Goal: Information Seeking & Learning: Learn about a topic

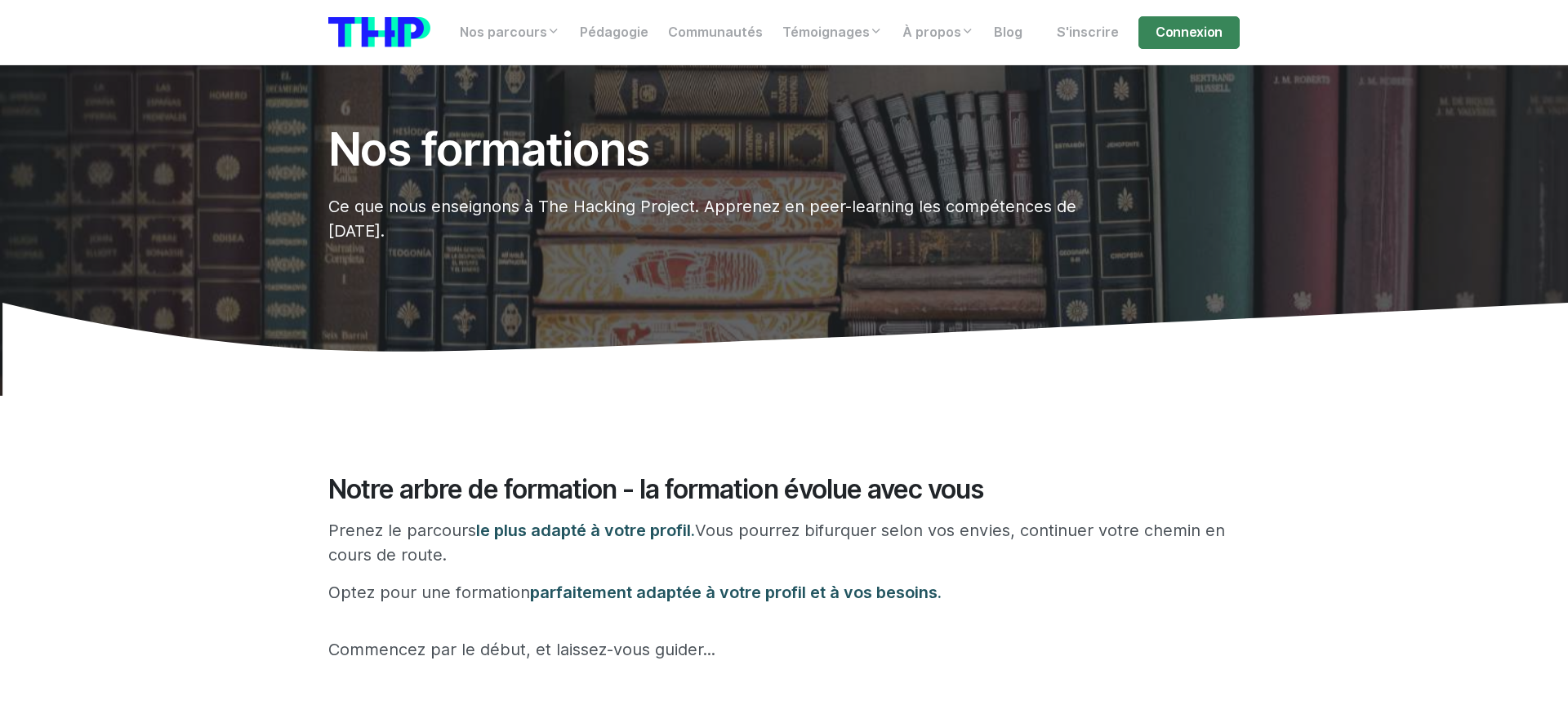
click at [510, 158] on h1 "Nos formations" at bounding box center [706, 150] width 756 height 51
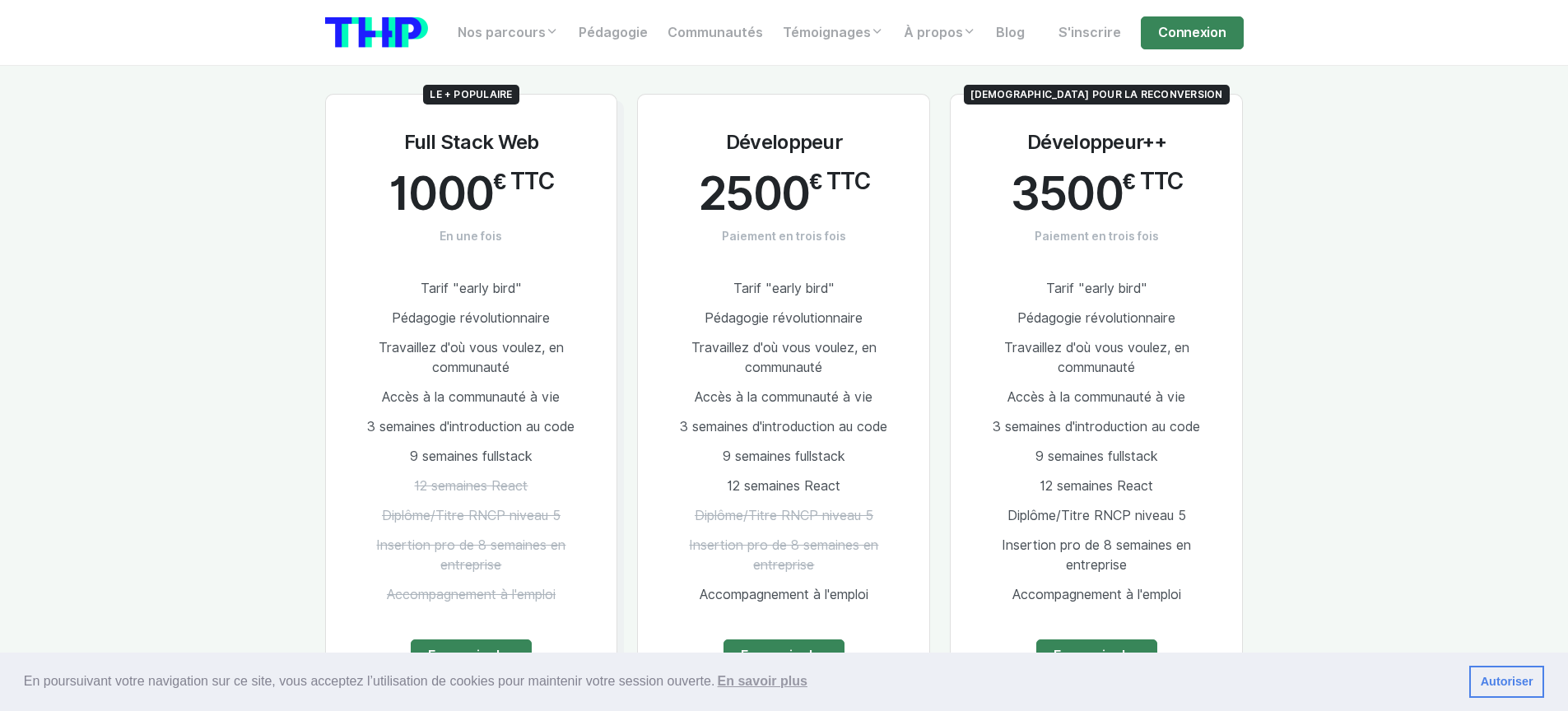
scroll to position [943, 0]
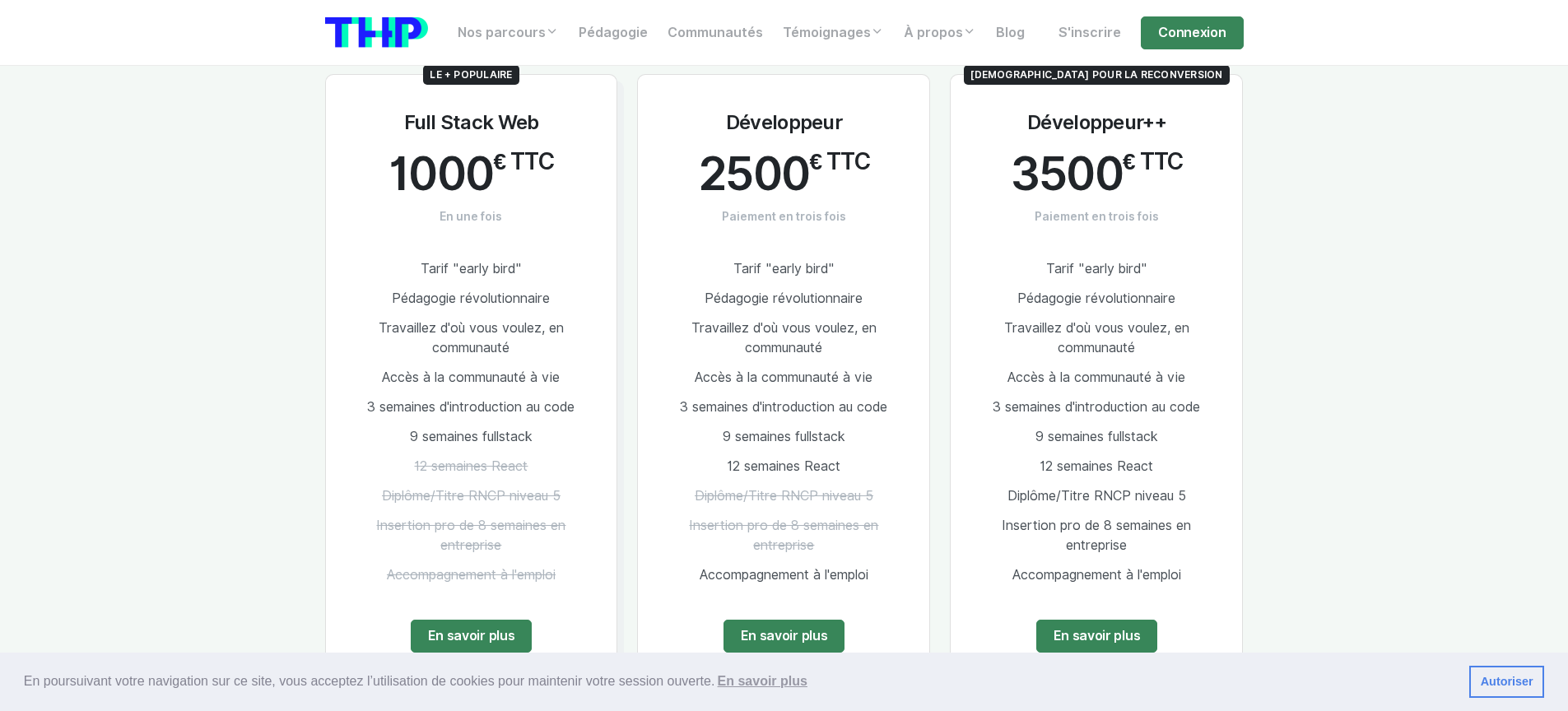
drag, startPoint x: 729, startPoint y: 118, endPoint x: 820, endPoint y: 196, distance: 119.9
click at [820, 196] on div "Développeur 2500 € TTC Paiement en trois fois Tarif "early bird" Pédagogie révo…" at bounding box center [783, 377] width 293 height 606
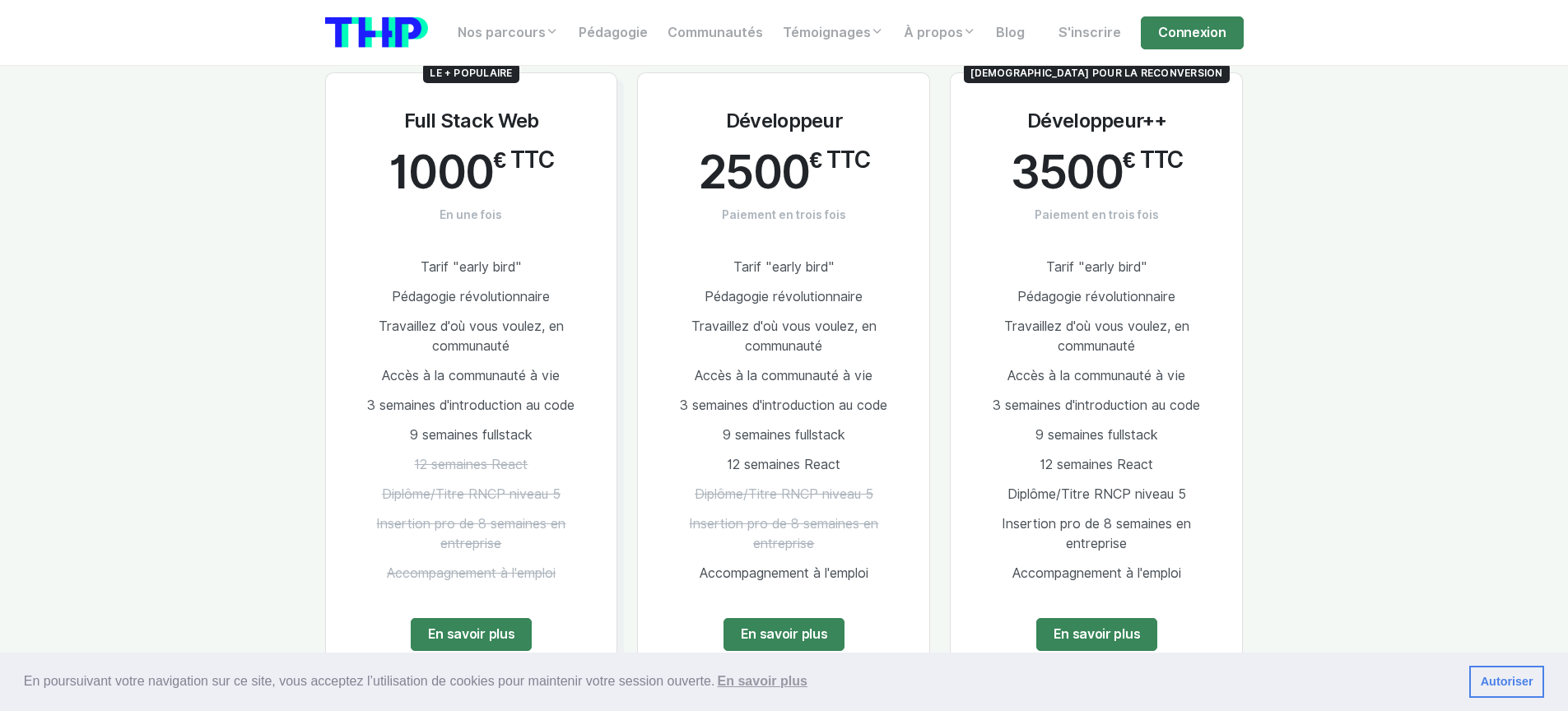
scroll to position [946, 0]
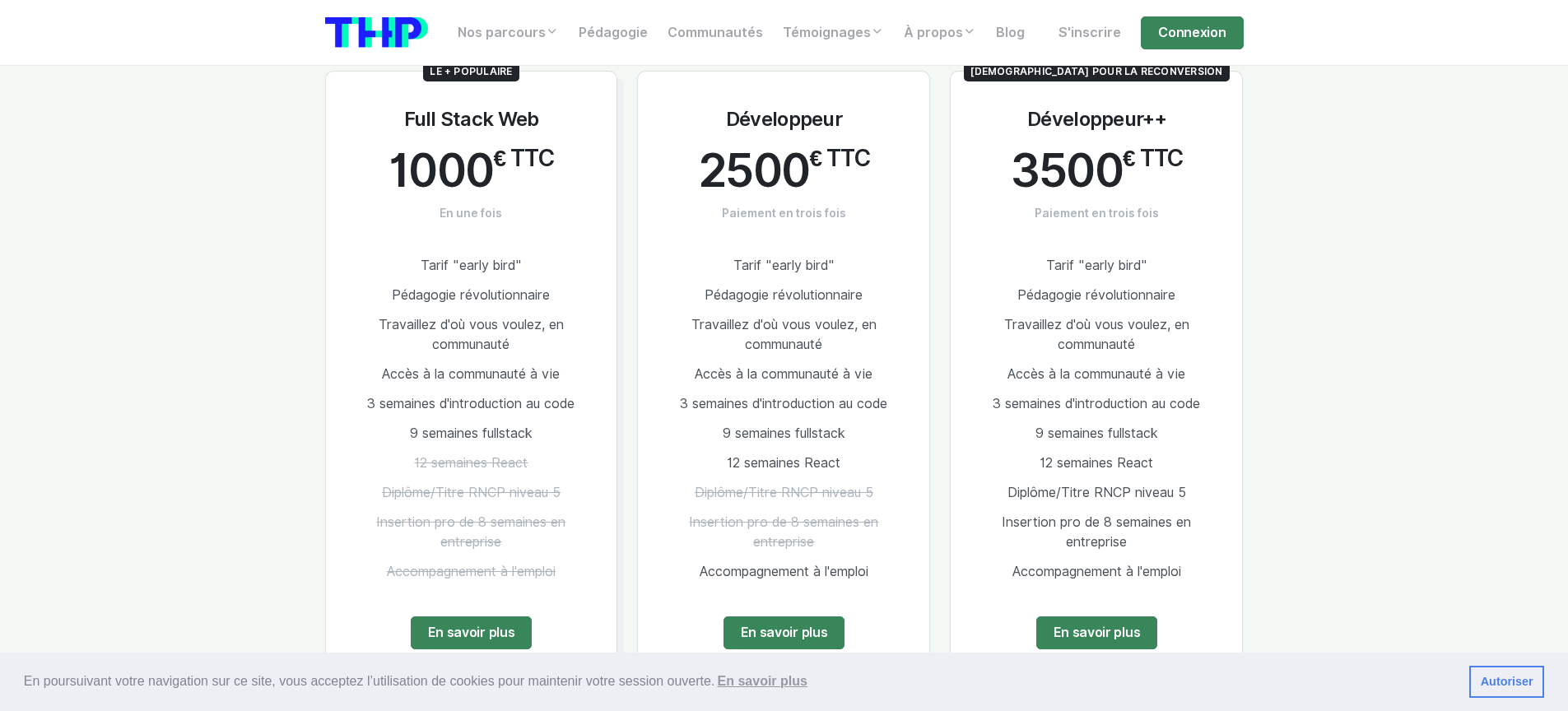
drag, startPoint x: 1035, startPoint y: 115, endPoint x: 1162, endPoint y: 220, distance: 164.8
click at [1162, 220] on div "Idéal pour la reconversion Développeur++ 3500 € TTC Paiement en trois fois Tari…" at bounding box center [1096, 374] width 293 height 606
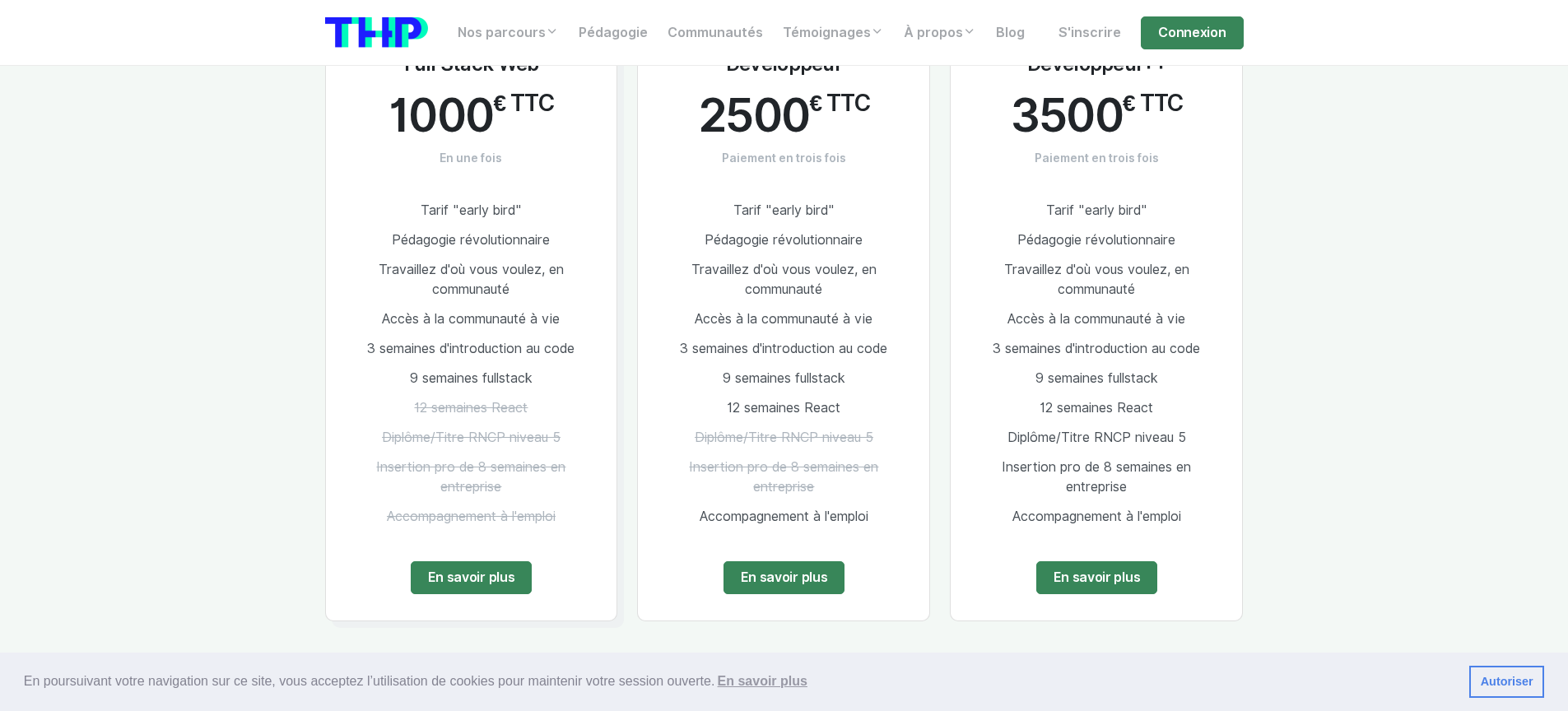
scroll to position [1028, 0]
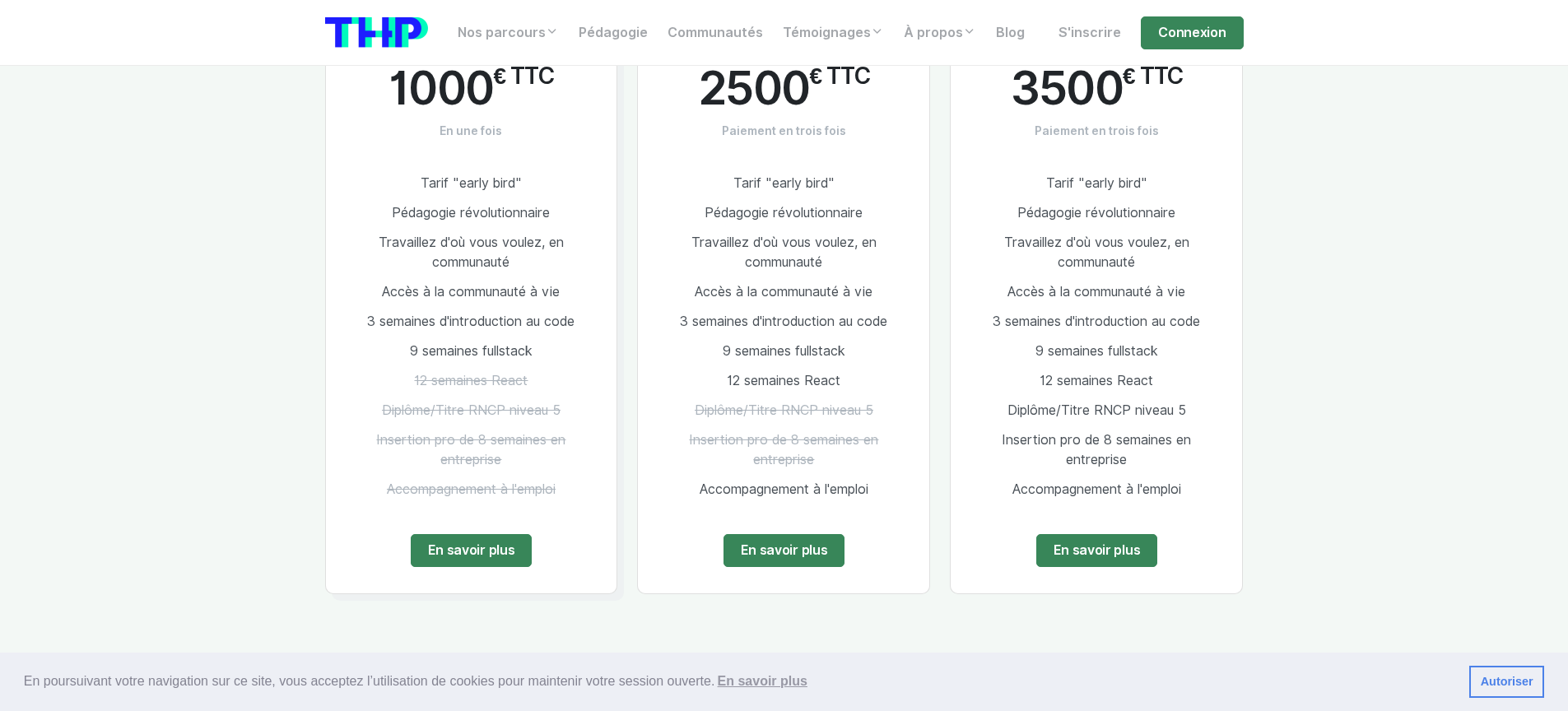
click at [1020, 439] on span "Insertion pro de 8 semaines en entreprise" at bounding box center [1097, 449] width 190 height 35
drag, startPoint x: 1020, startPoint y: 439, endPoint x: 1125, endPoint y: 461, distance: 107.3
click at [1125, 461] on span "Insertion pro de 8 semaines en entreprise" at bounding box center [1097, 449] width 190 height 35
click at [1118, 463] on span "Insertion pro de 8 semaines en entreprise" at bounding box center [1097, 449] width 190 height 35
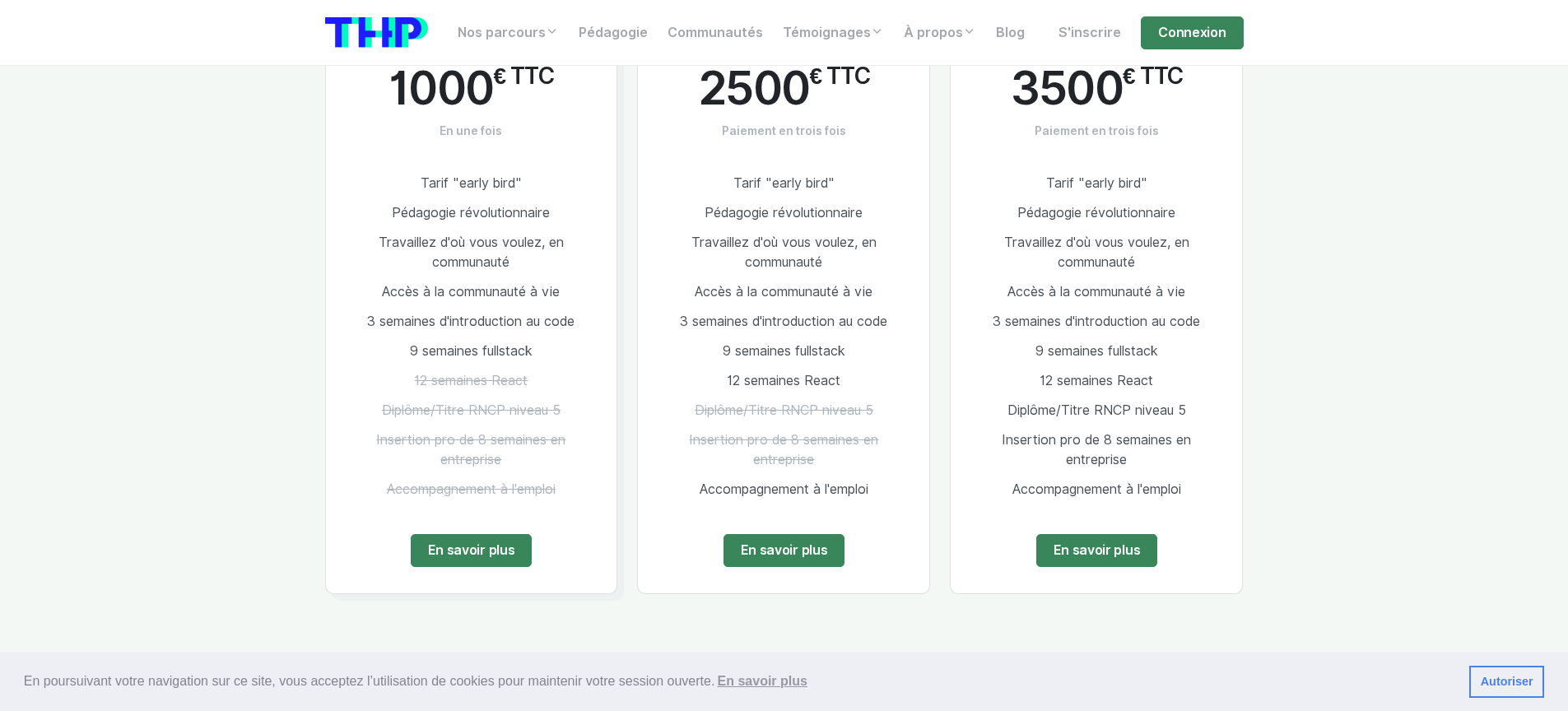
drag, startPoint x: 1118, startPoint y: 463, endPoint x: 1009, endPoint y: 444, distance: 110.6
click at [1009, 444] on span "Insertion pro de 8 semaines en entreprise" at bounding box center [1097, 449] width 190 height 35
click at [1013, 444] on span "Insertion pro de 8 semaines en entreprise" at bounding box center [1097, 449] width 190 height 35
drag, startPoint x: 1013, startPoint y: 444, endPoint x: 1105, endPoint y: 462, distance: 93.7
click at [1105, 462] on span "Insertion pro de 8 semaines en entreprise" at bounding box center [1097, 449] width 190 height 35
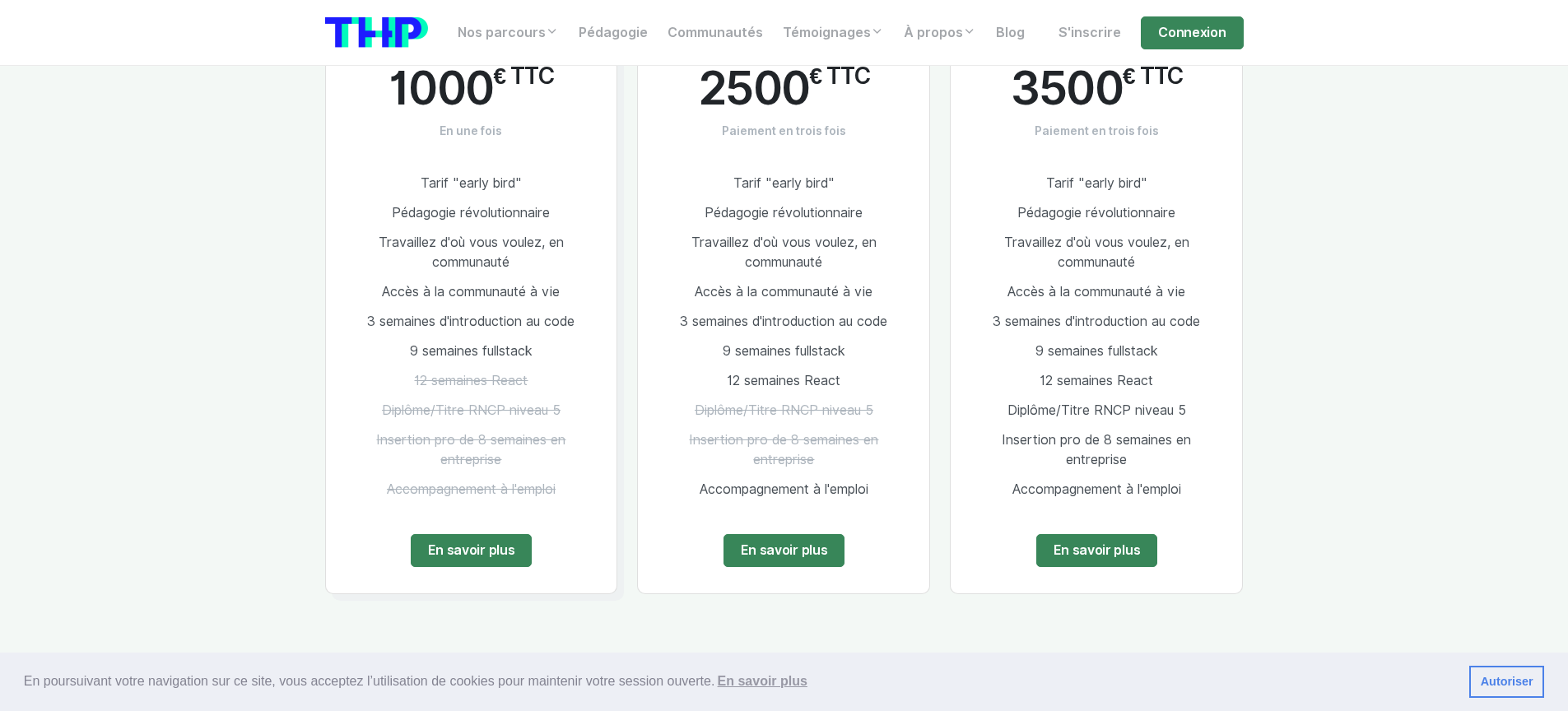
click at [1105, 462] on span "Insertion pro de 8 semaines en entreprise" at bounding box center [1097, 449] width 190 height 35
click at [1036, 440] on span "Insertion pro de 8 semaines en entreprise" at bounding box center [1097, 449] width 190 height 35
drag, startPoint x: 1037, startPoint y: 440, endPoint x: 1108, endPoint y: 458, distance: 73.2
click at [1108, 458] on span "Insertion pro de 8 semaines en entreprise" at bounding box center [1097, 449] width 190 height 35
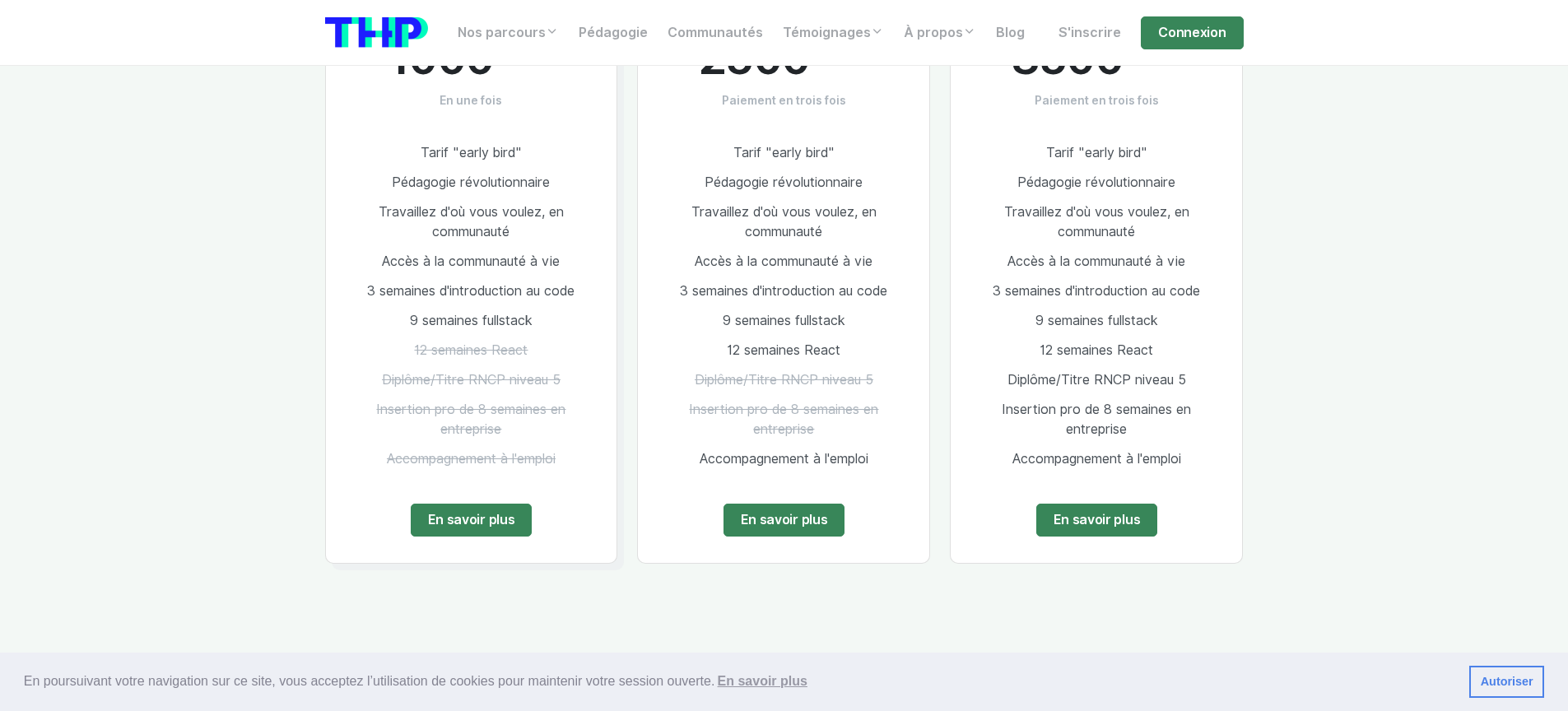
scroll to position [1058, 0]
click at [1079, 332] on li "9 semaines fullstack" at bounding box center [1097, 322] width 239 height 29
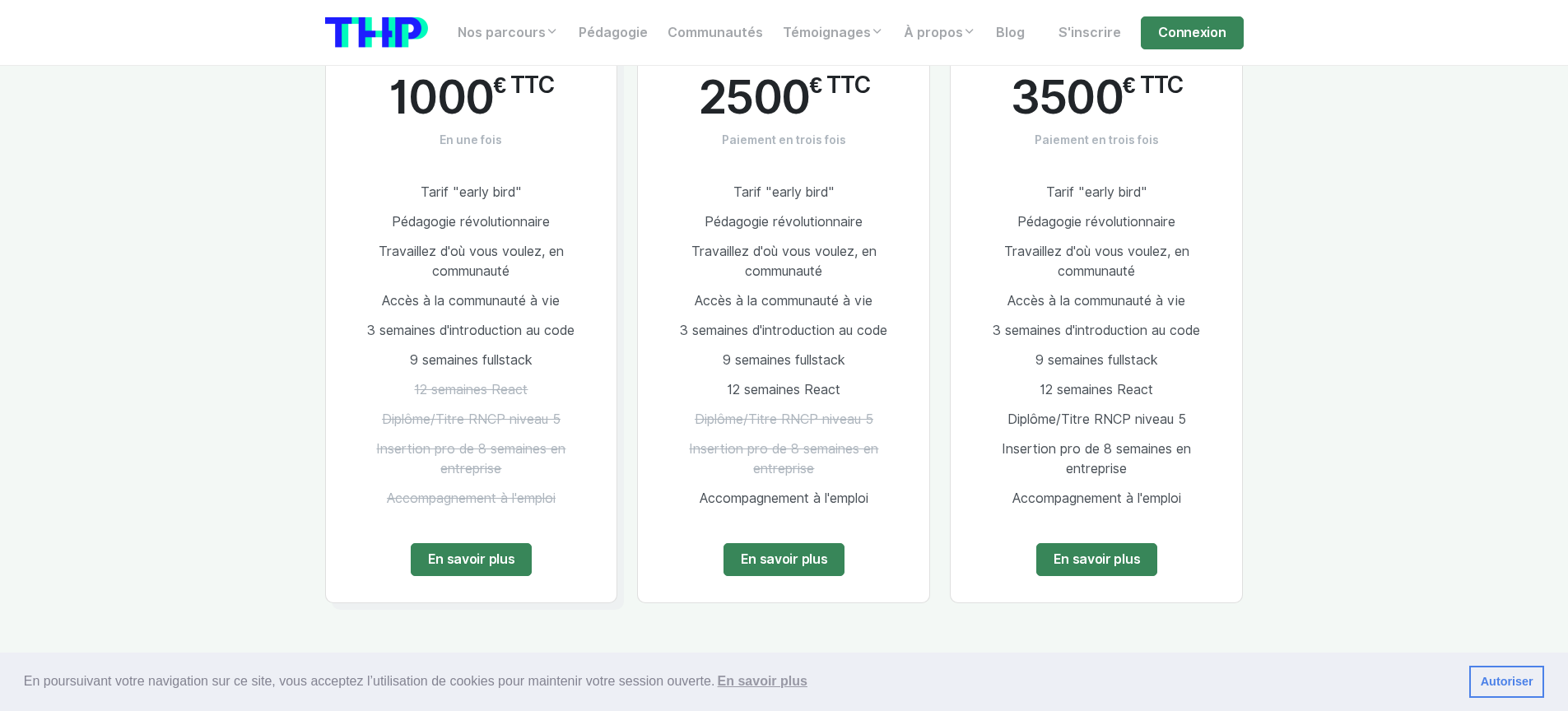
scroll to position [972, 0]
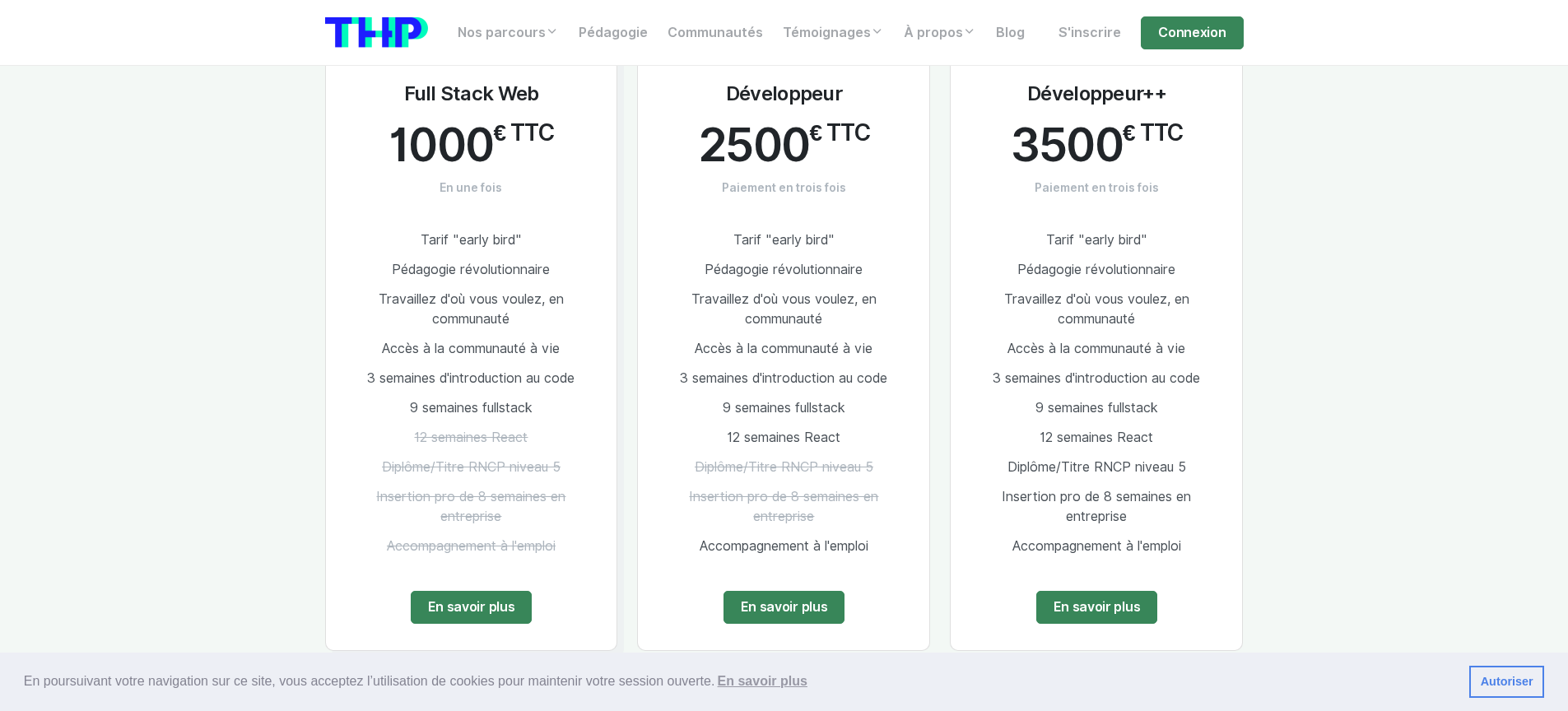
click at [426, 240] on span "Tarif "early bird"" at bounding box center [471, 240] width 102 height 15
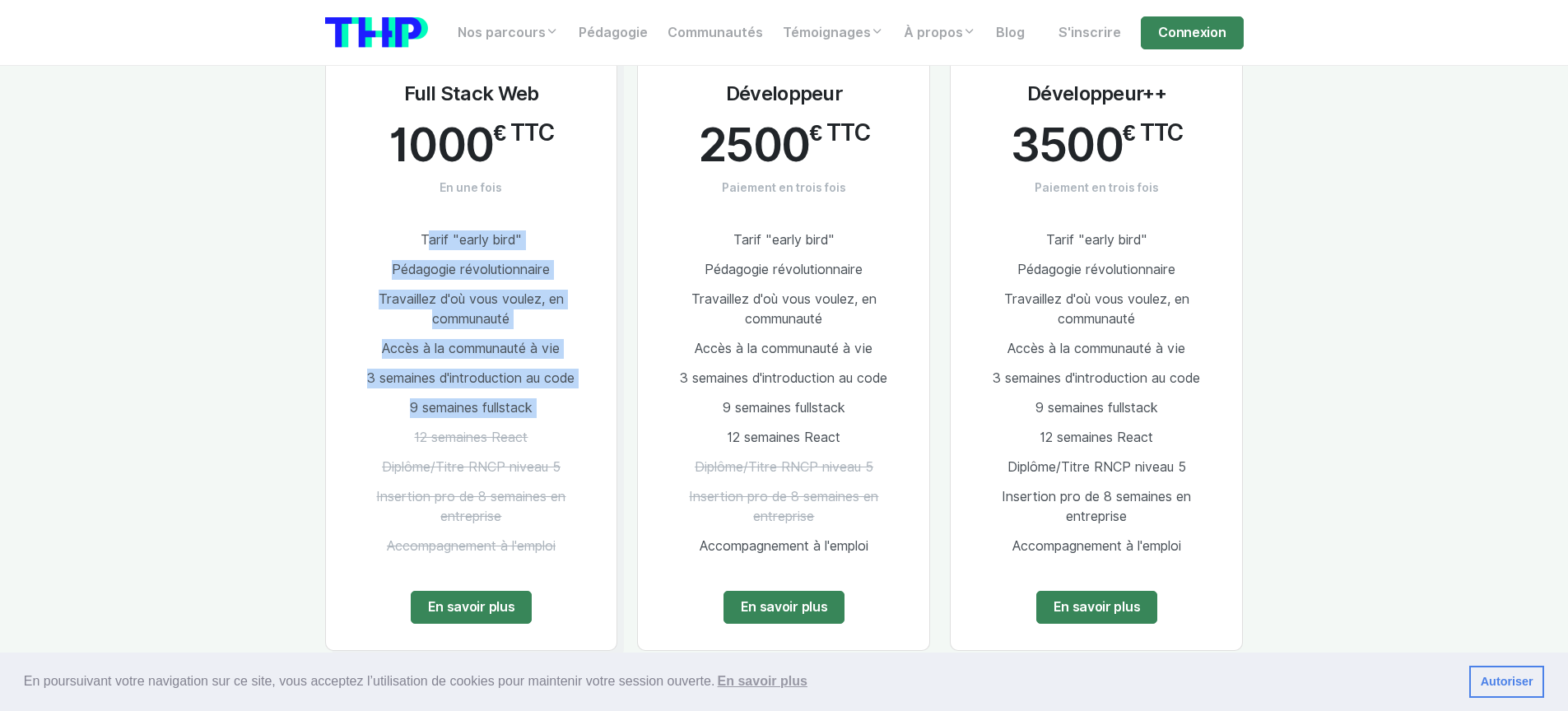
drag, startPoint x: 426, startPoint y: 240, endPoint x: 533, endPoint y: 413, distance: 203.4
click at [533, 413] on ul "Tarif "early bird" Pédagogie révolutionnaire Travaillez d'où vous voulez, en co…" at bounding box center [472, 394] width 239 height 336
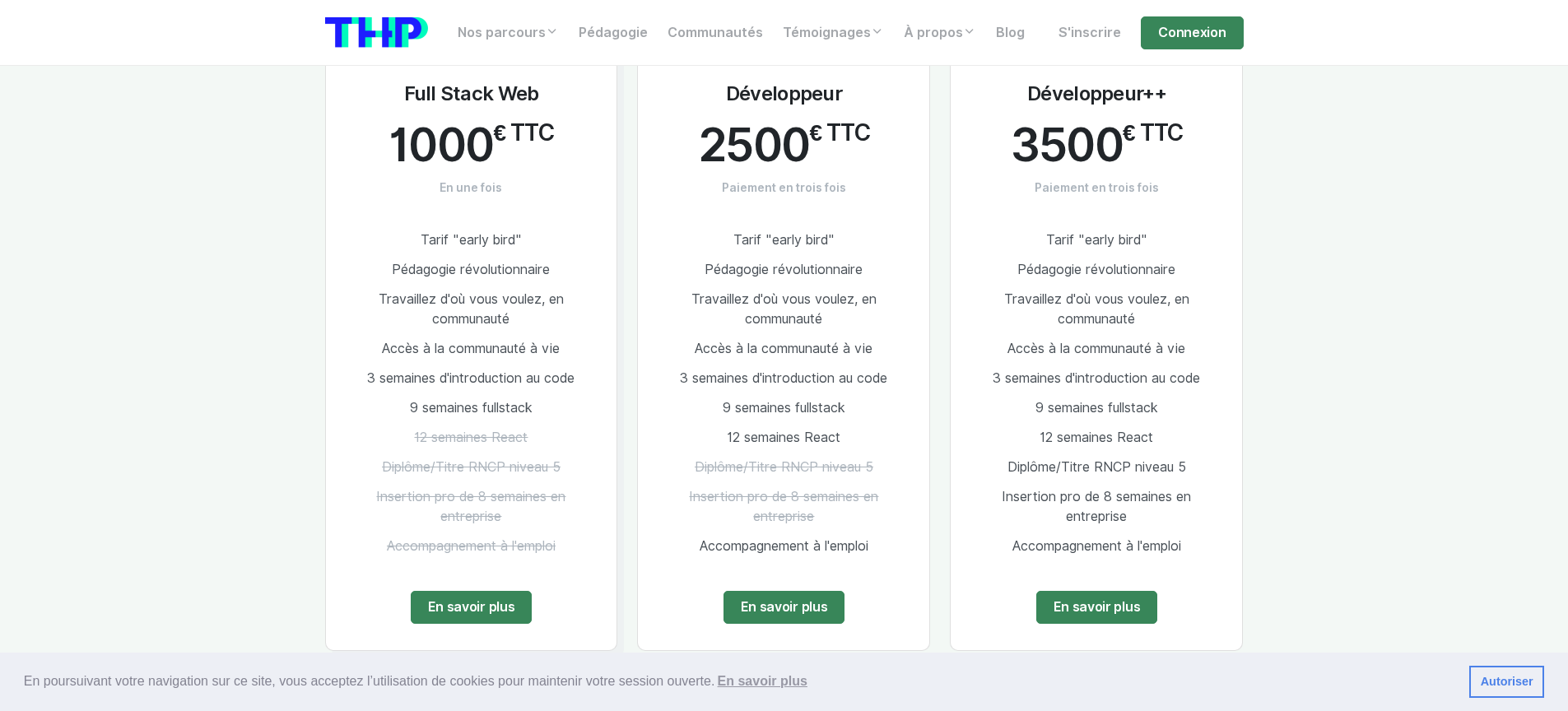
click at [1052, 239] on span "Tarif "early bird"" at bounding box center [1097, 240] width 102 height 15
drag, startPoint x: 1052, startPoint y: 239, endPoint x: 1158, endPoint y: 550, distance: 328.6
click at [1158, 550] on ul "Tarif "early bird" Pédagogie révolutionnaire Travaillez d'où vous voulez, en co…" at bounding box center [1097, 394] width 239 height 336
click at [1158, 550] on span "Accompagnement à l'emploi" at bounding box center [1097, 546] width 169 height 15
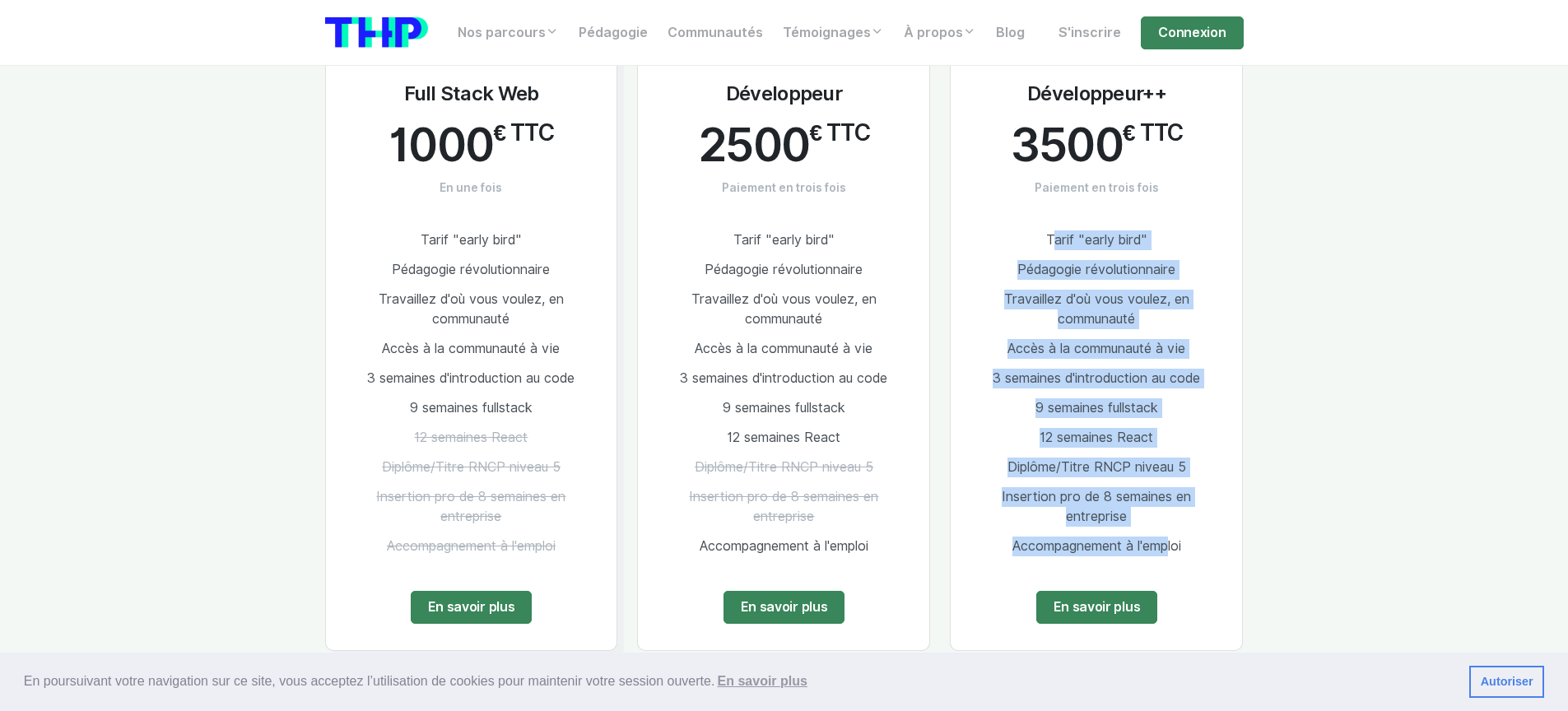
drag, startPoint x: 1159, startPoint y: 550, endPoint x: 1035, endPoint y: 240, distance: 333.9
click at [1035, 240] on ul "Tarif "early bird" Pédagogie révolutionnaire Travaillez d'où vous voulez, en co…" at bounding box center [1097, 394] width 239 height 336
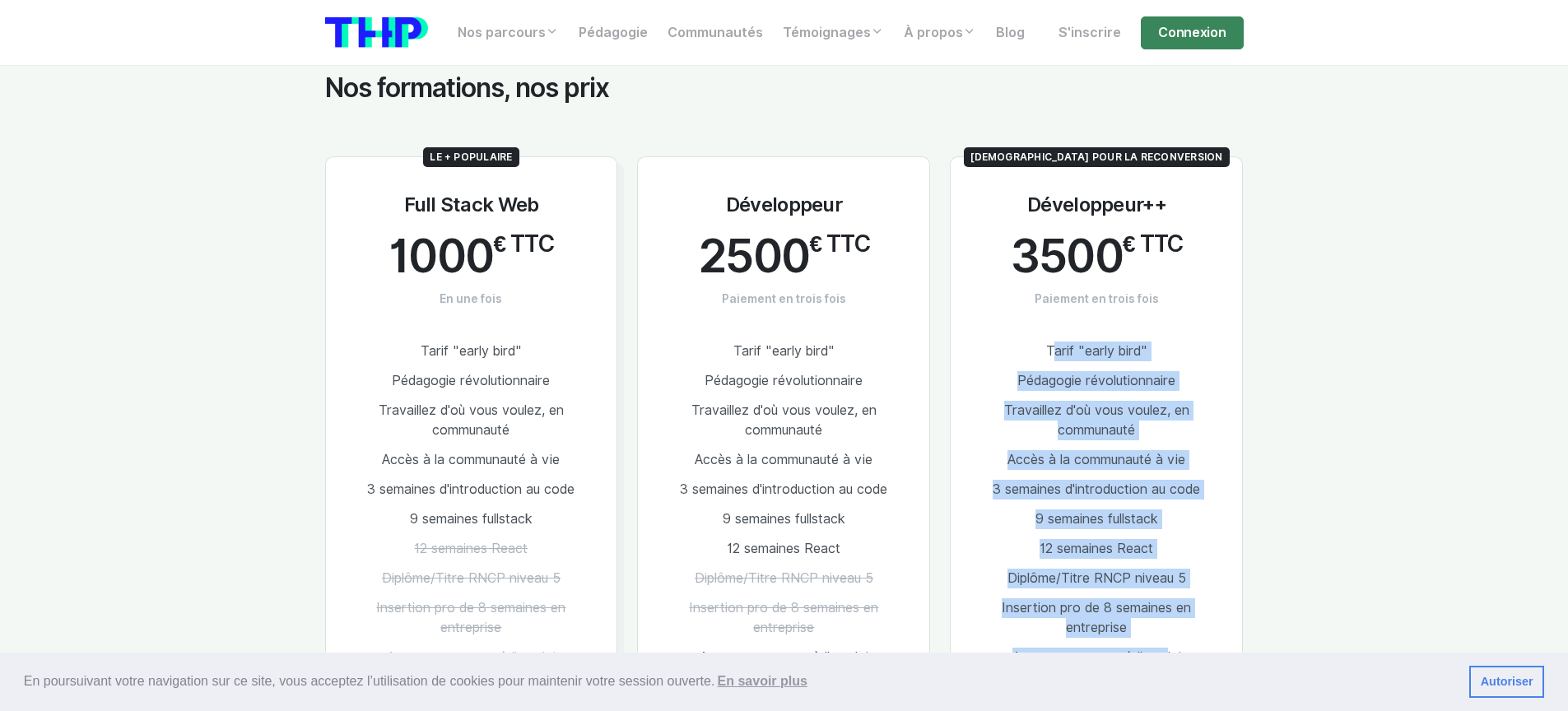
scroll to position [853, 0]
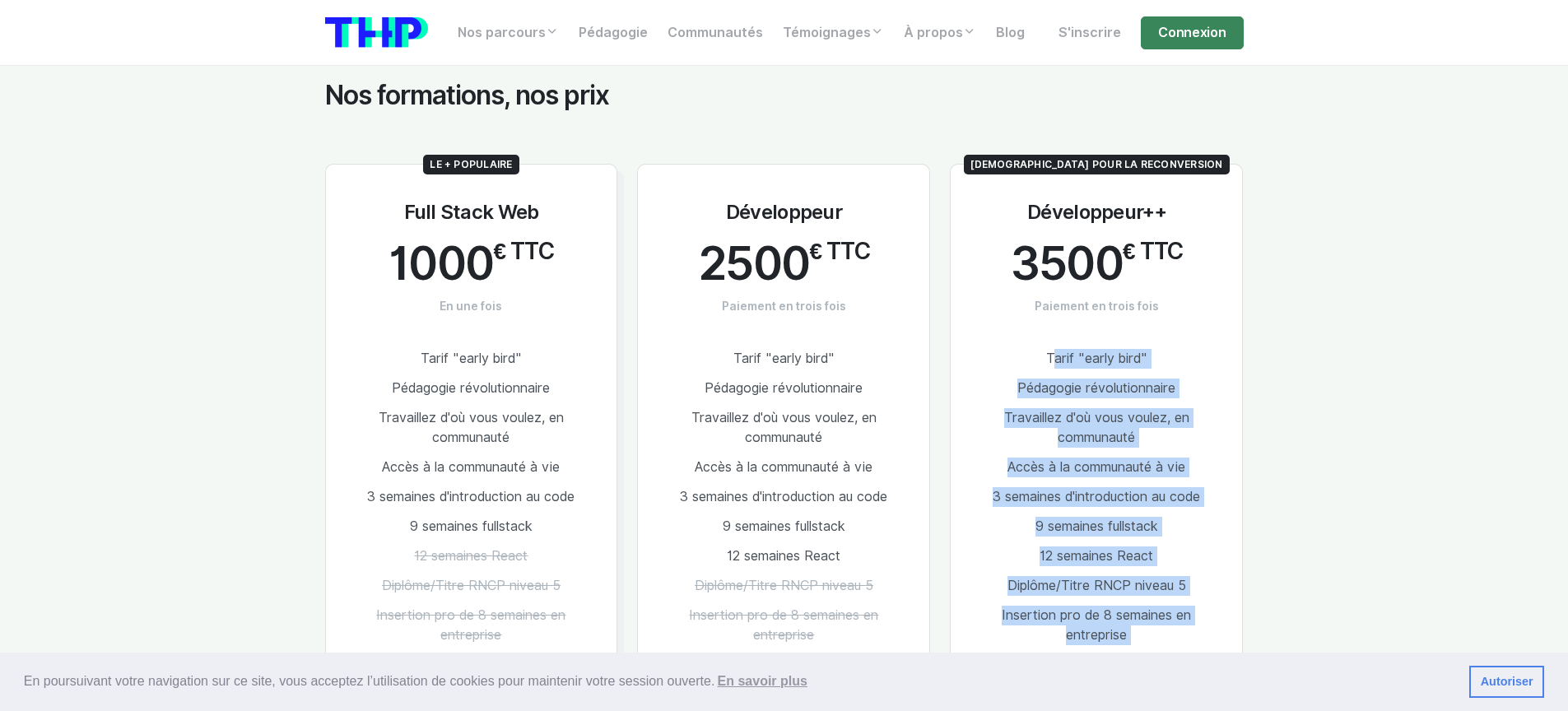
drag, startPoint x: 409, startPoint y: 211, endPoint x: 537, endPoint y: 531, distance: 344.7
click at [537, 531] on div "Le + populaire Full Stack Web 1000 € TTC En une fois Tarif "early bird" Pédagog…" at bounding box center [472, 467] width 293 height 606
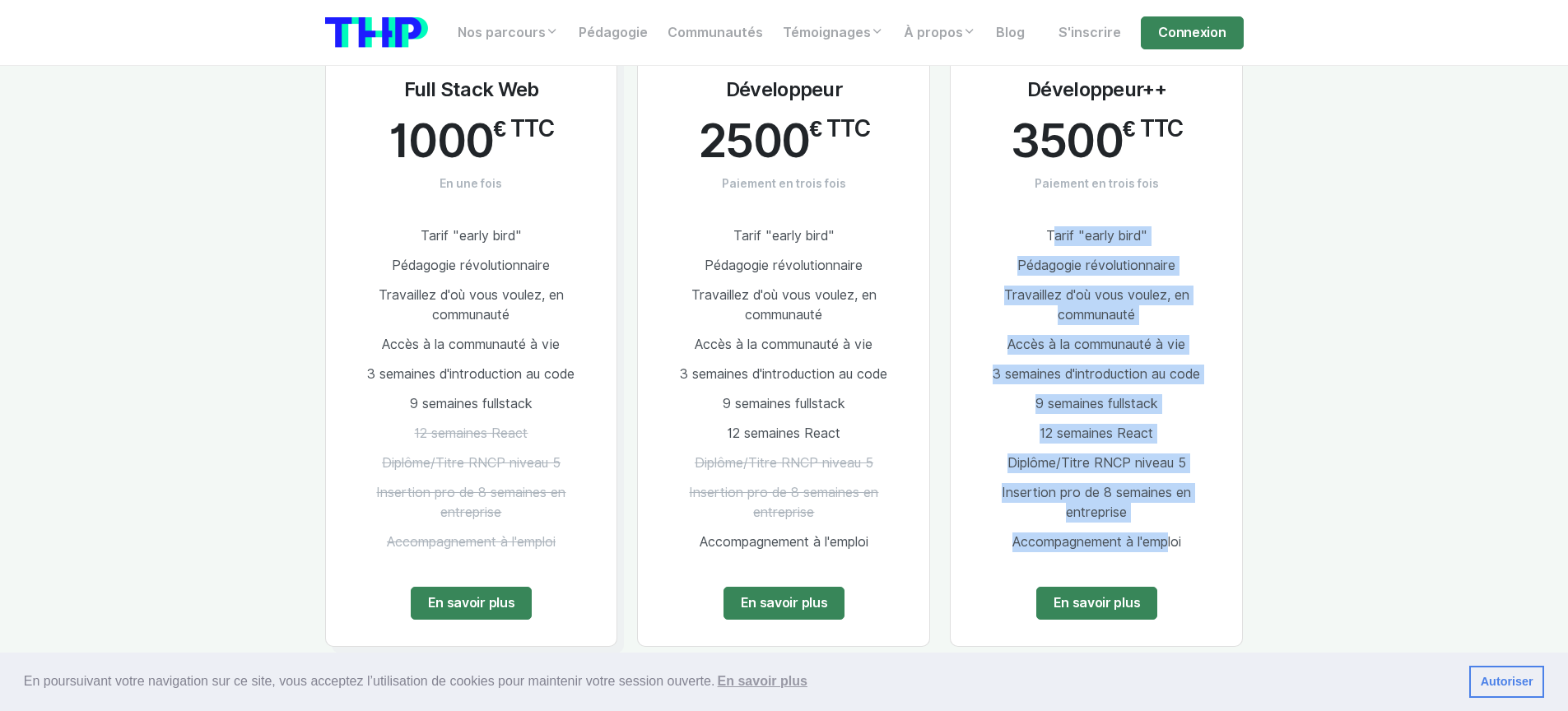
scroll to position [1387, 0]
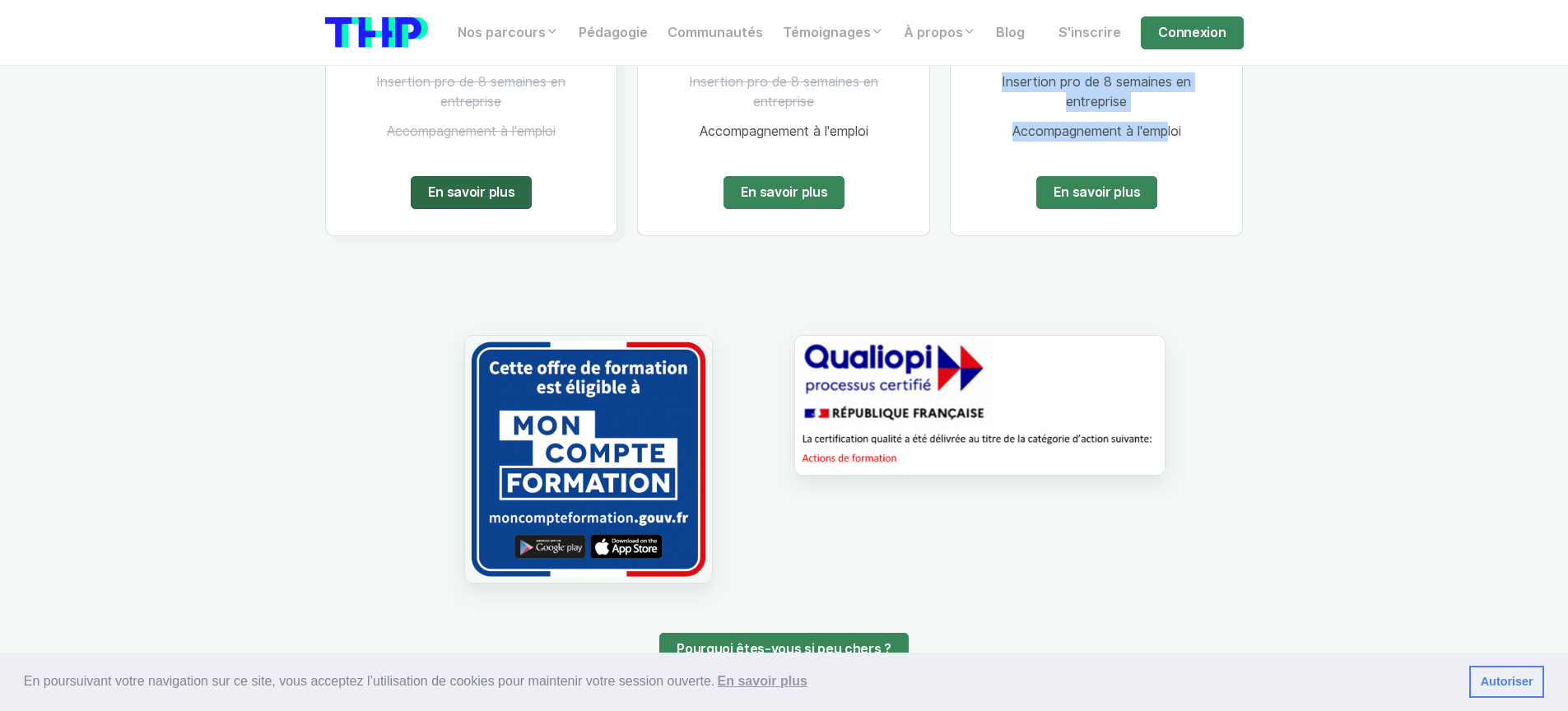
click at [449, 183] on link "En savoir plus" at bounding box center [472, 193] width 121 height 33
